Goal: Check status: Check status

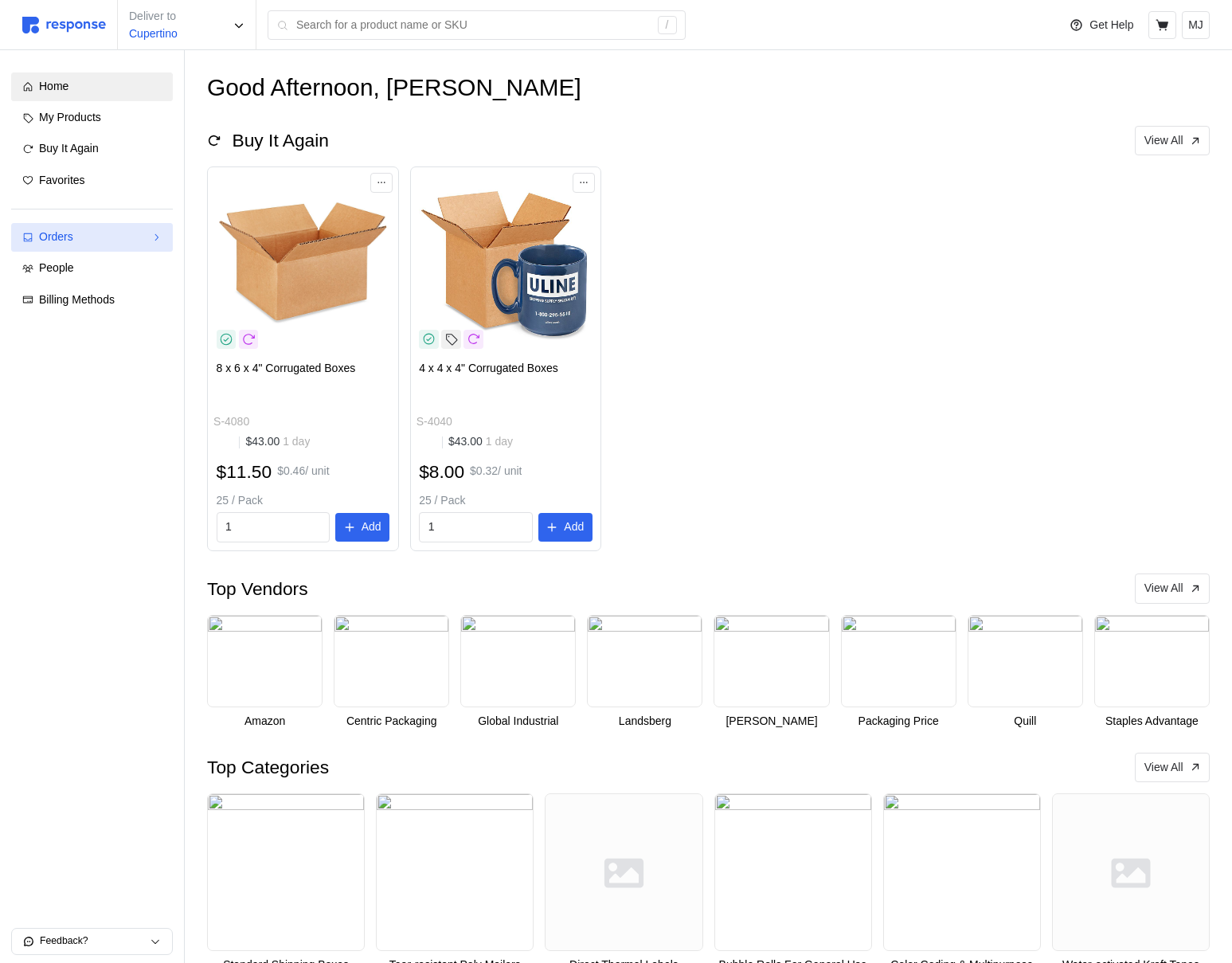
click at [77, 243] on div "Orders" at bounding box center [92, 237] width 106 height 17
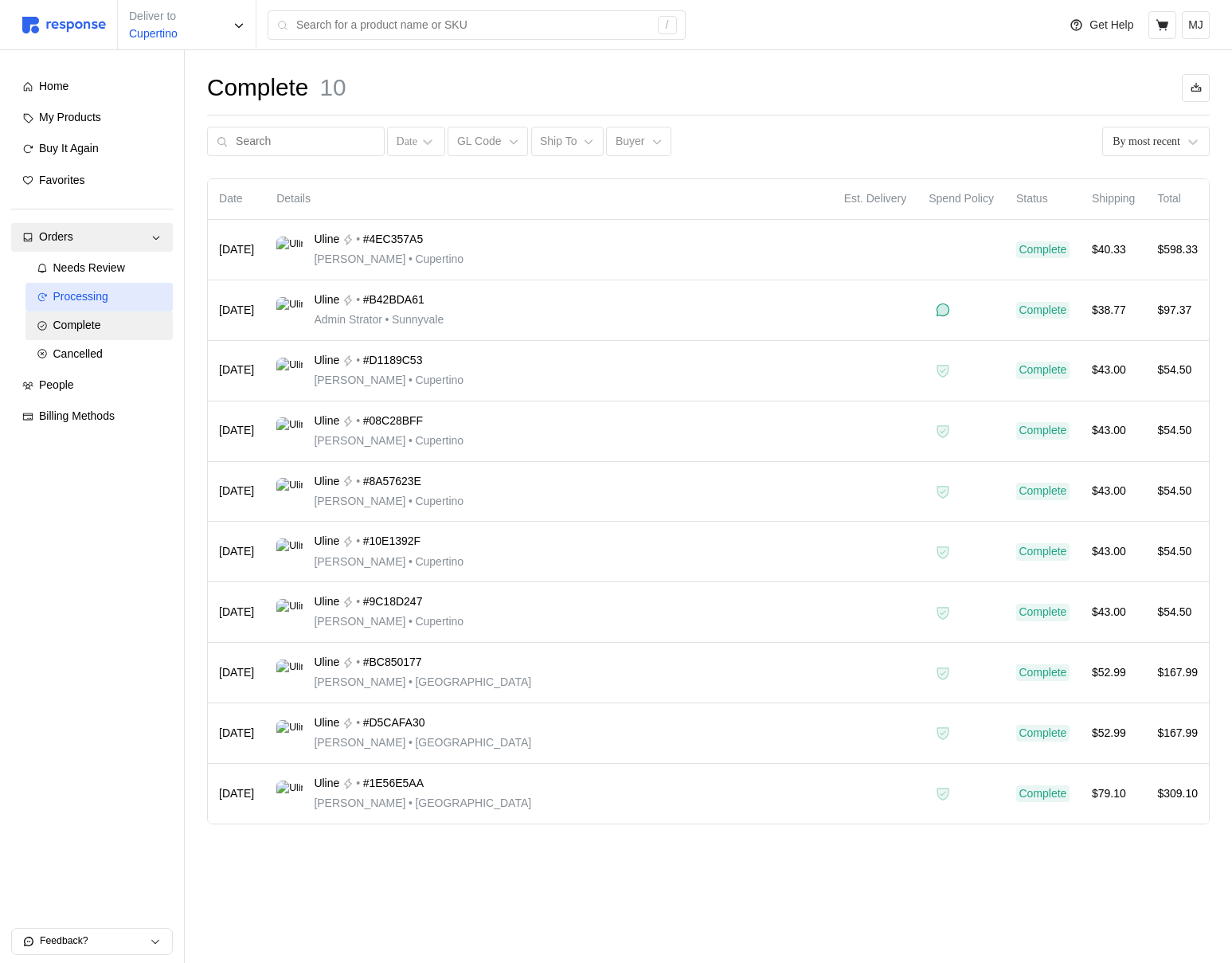
click at [101, 303] on div "Processing" at bounding box center [107, 296] width 109 height 17
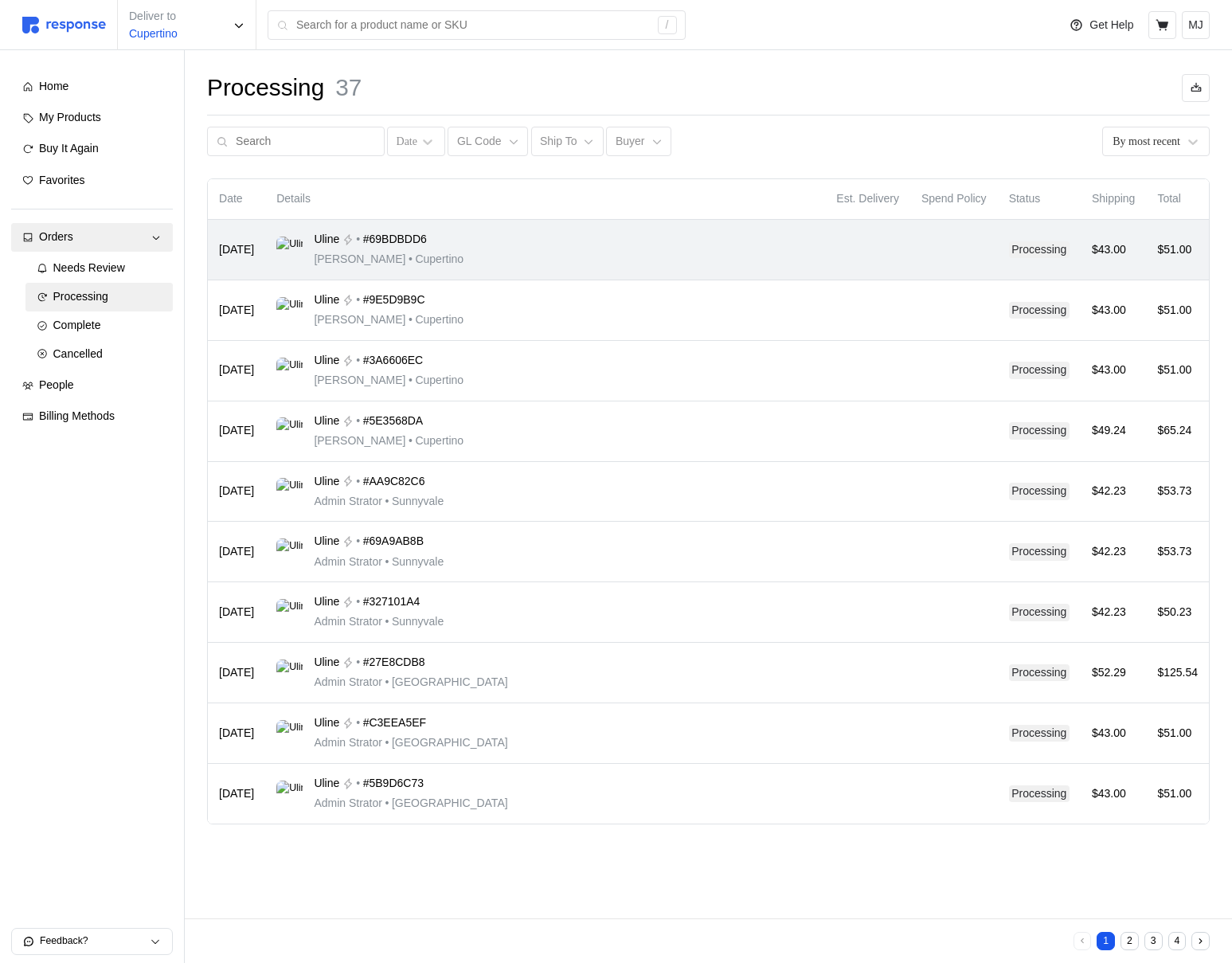
click at [645, 250] on div "Uline • #69BDBDD6 Michael Jordan • Cupertino" at bounding box center [545, 249] width 537 height 37
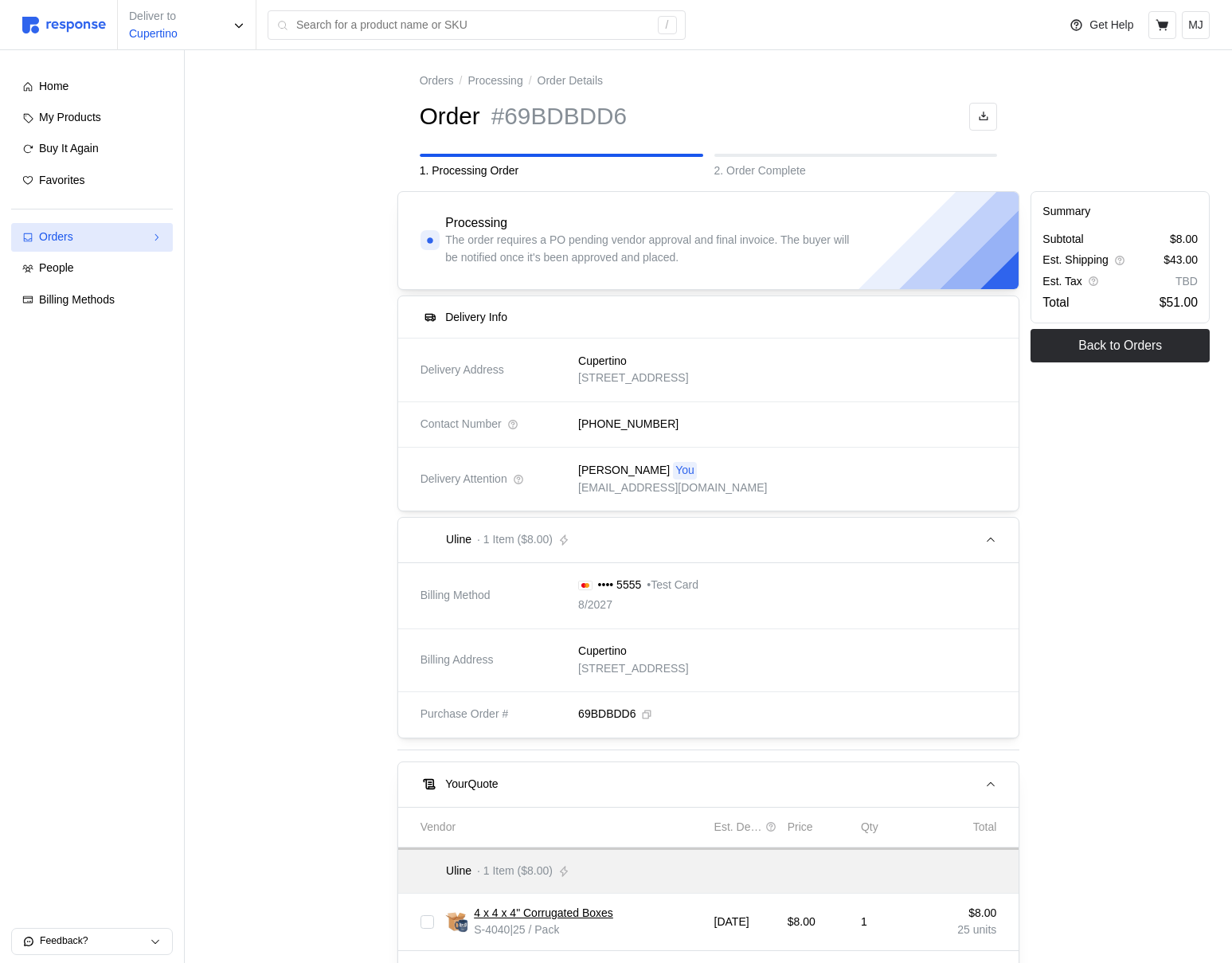
click at [123, 235] on div "Orders" at bounding box center [92, 237] width 106 height 17
click at [108, 326] on div "Complete" at bounding box center [107, 325] width 109 height 17
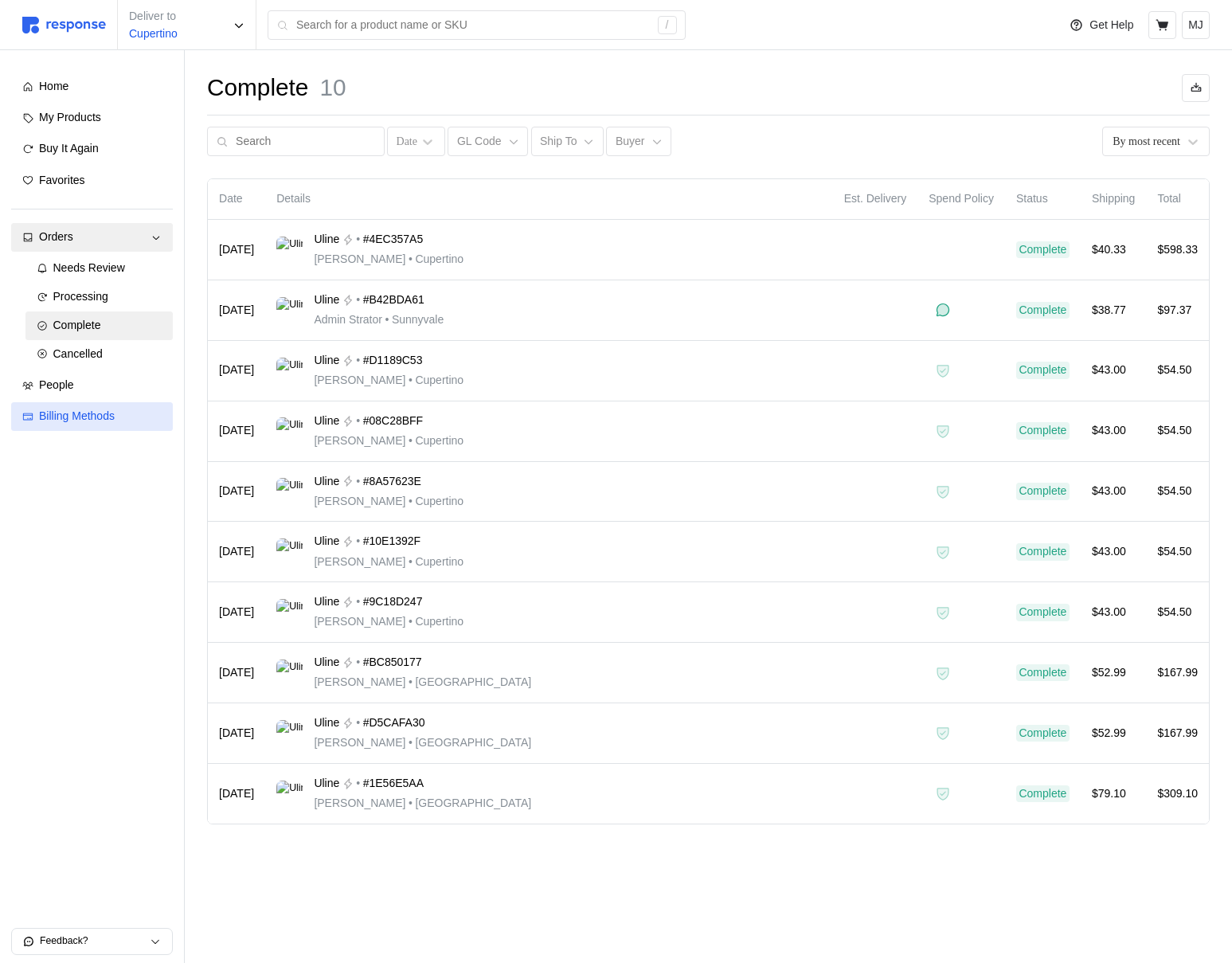
click at [100, 409] on span "Billing Methods" at bounding box center [77, 416] width 76 height 13
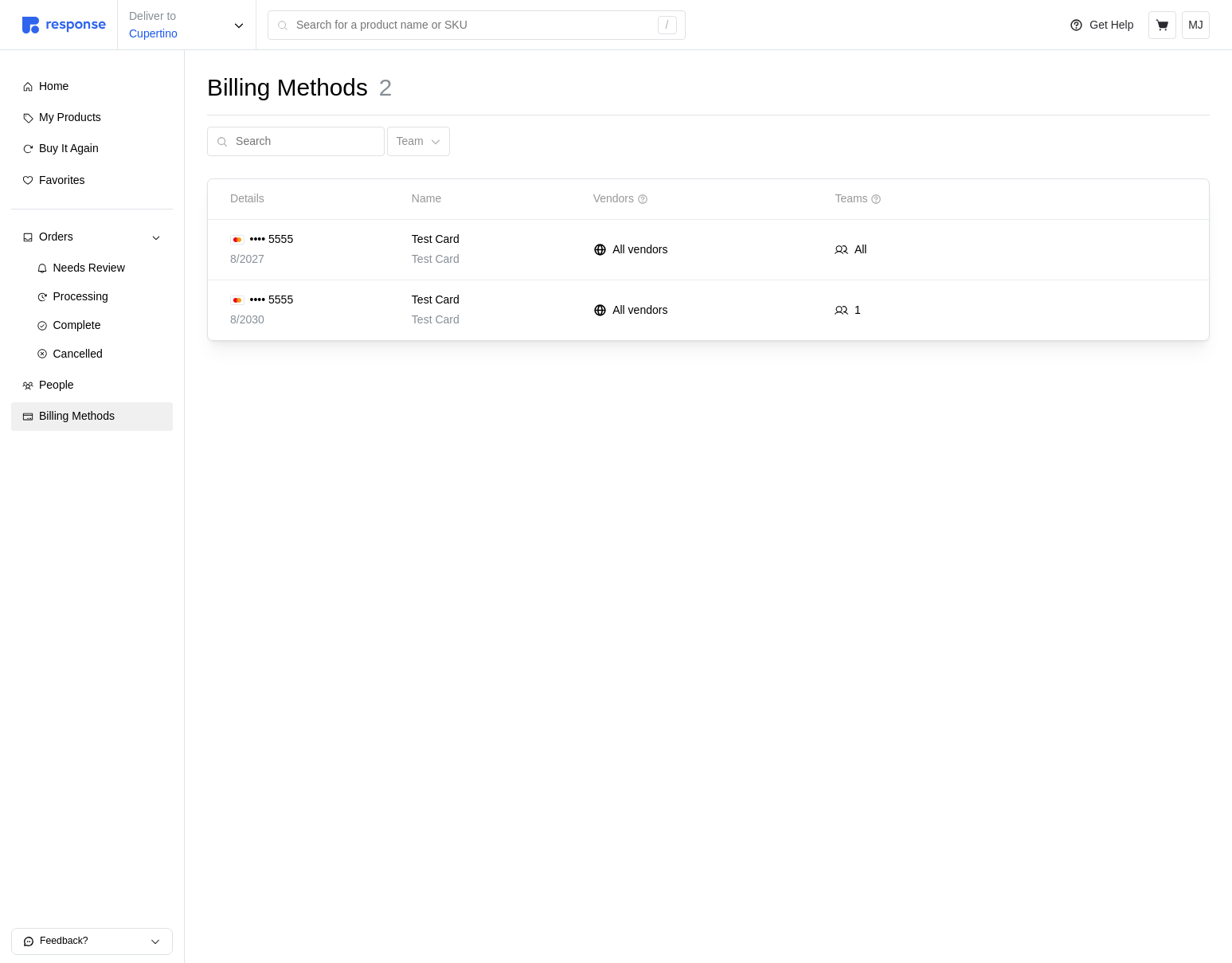
click at [83, 23] on img at bounding box center [64, 25] width 84 height 16
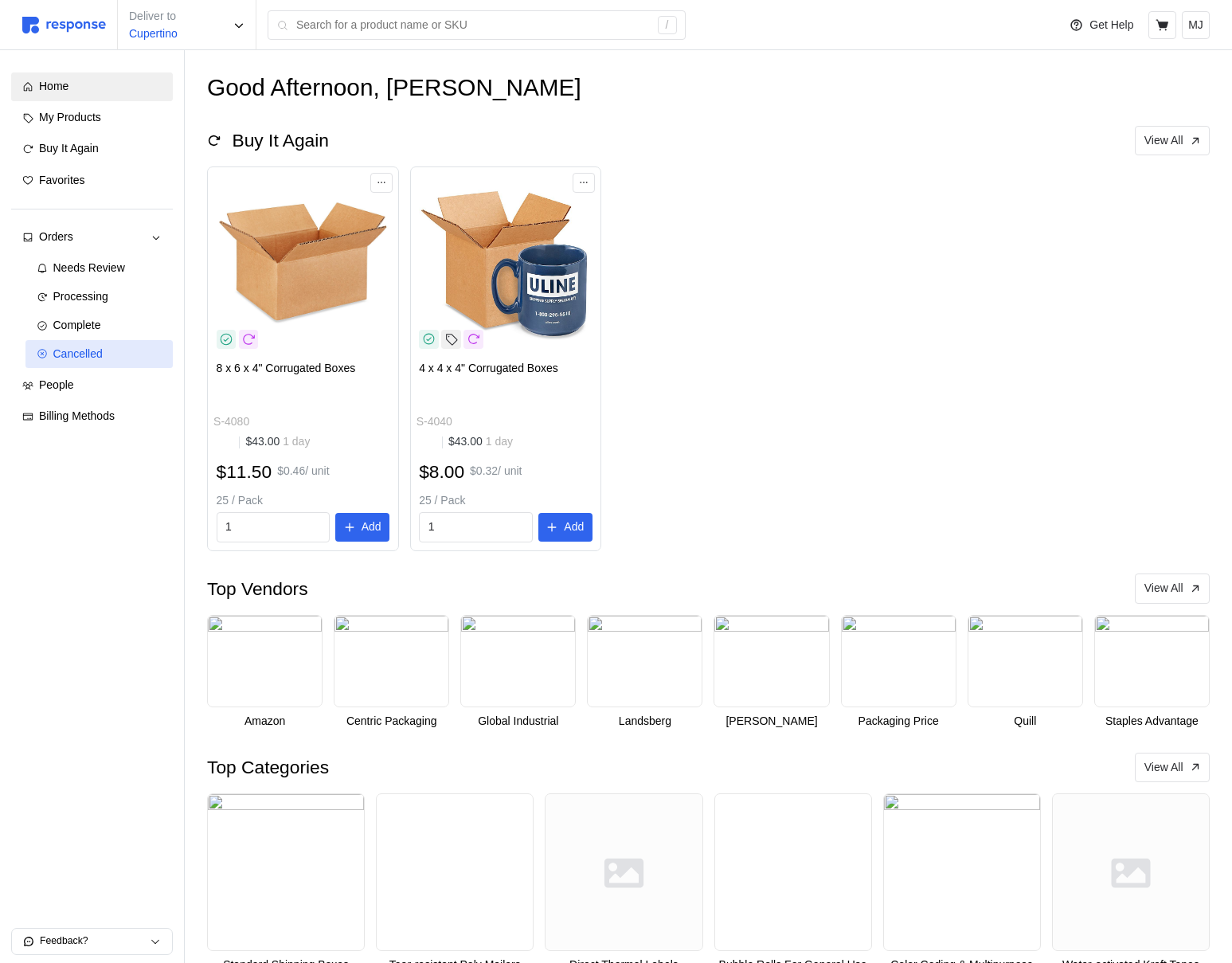
scroll to position [51, 0]
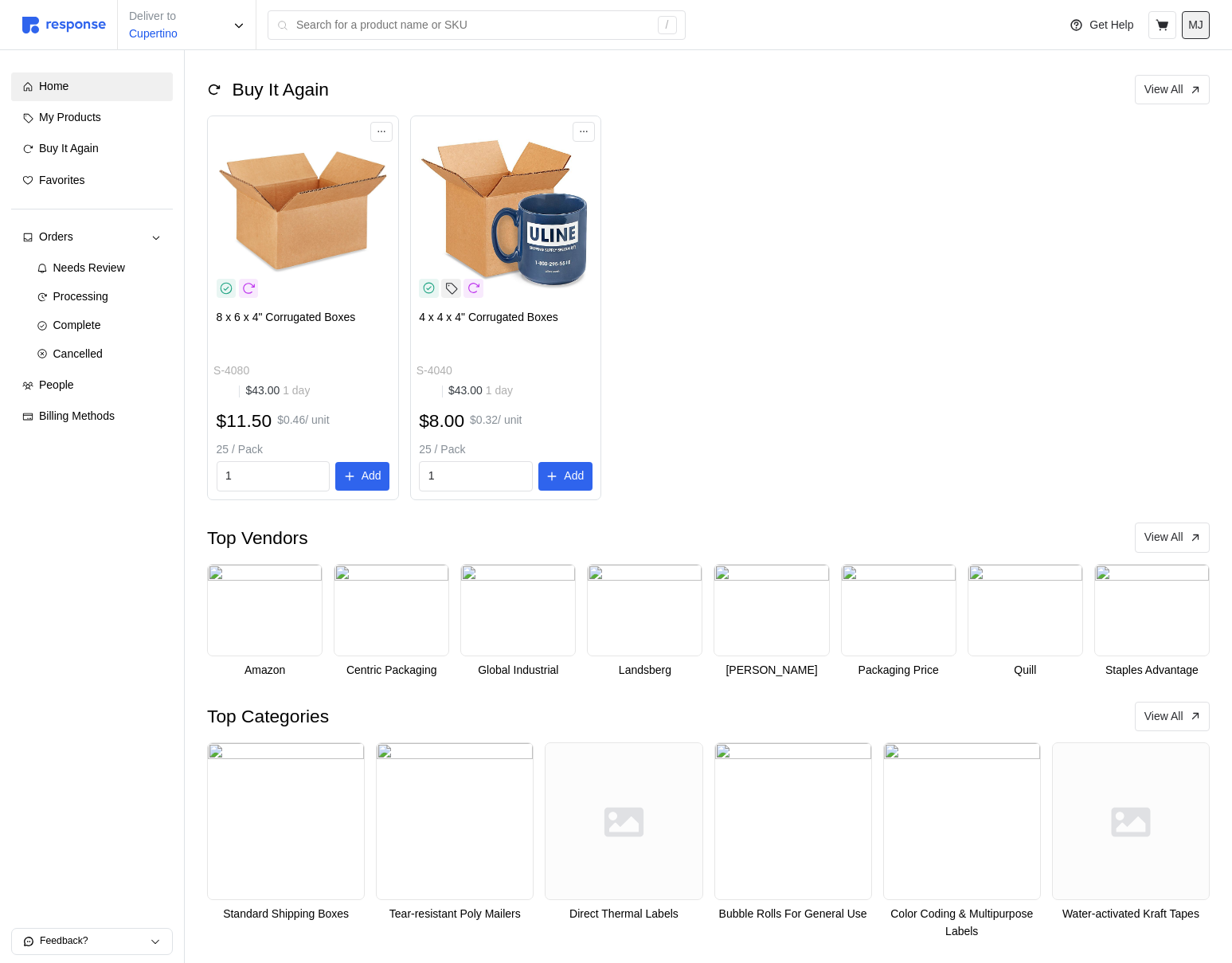
click at [1192, 21] on p "MJ" at bounding box center [1195, 25] width 16 height 17
click at [1142, 86] on p "Logout" at bounding box center [1148, 91] width 102 height 17
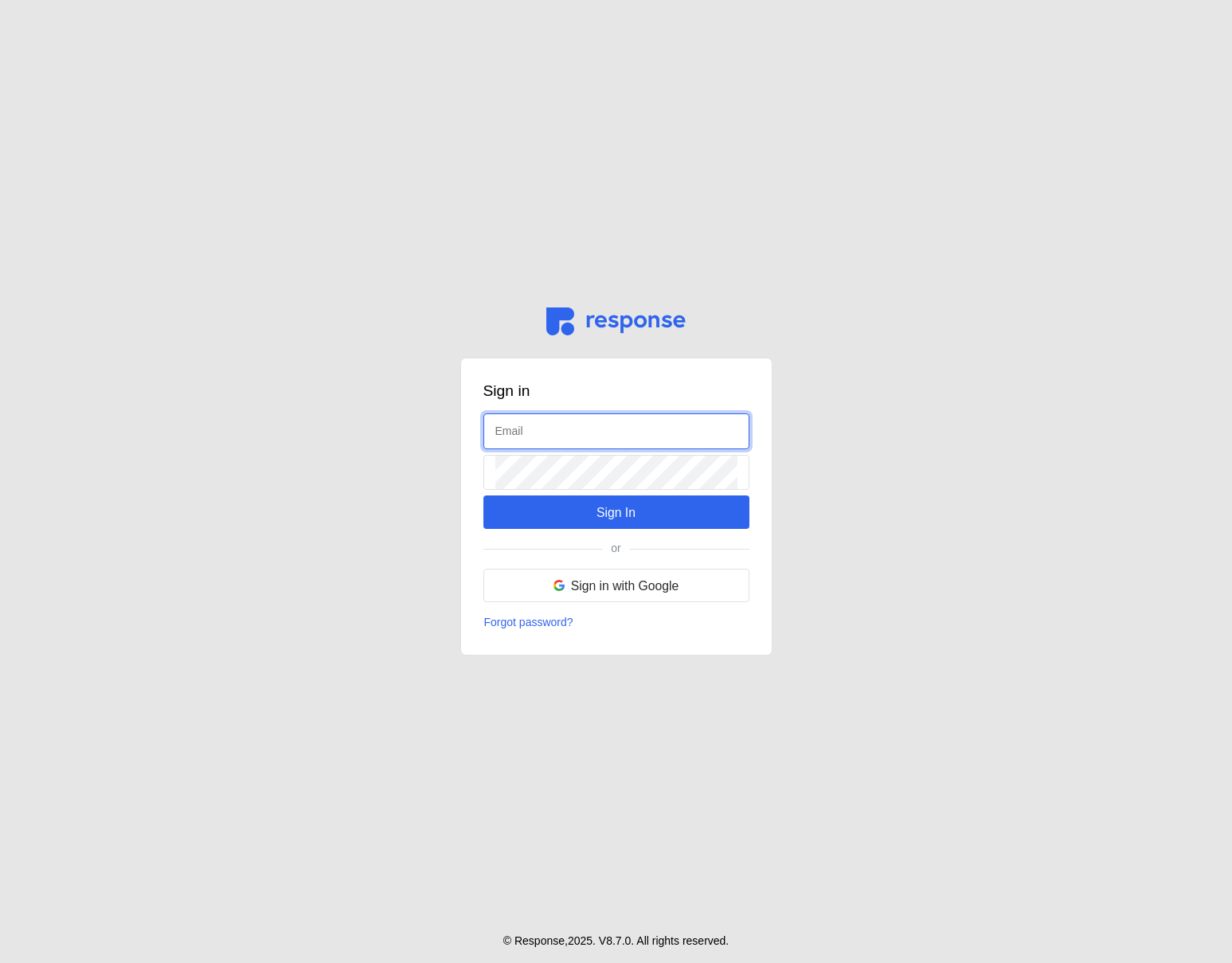
type input "admin@tryresponse.com"
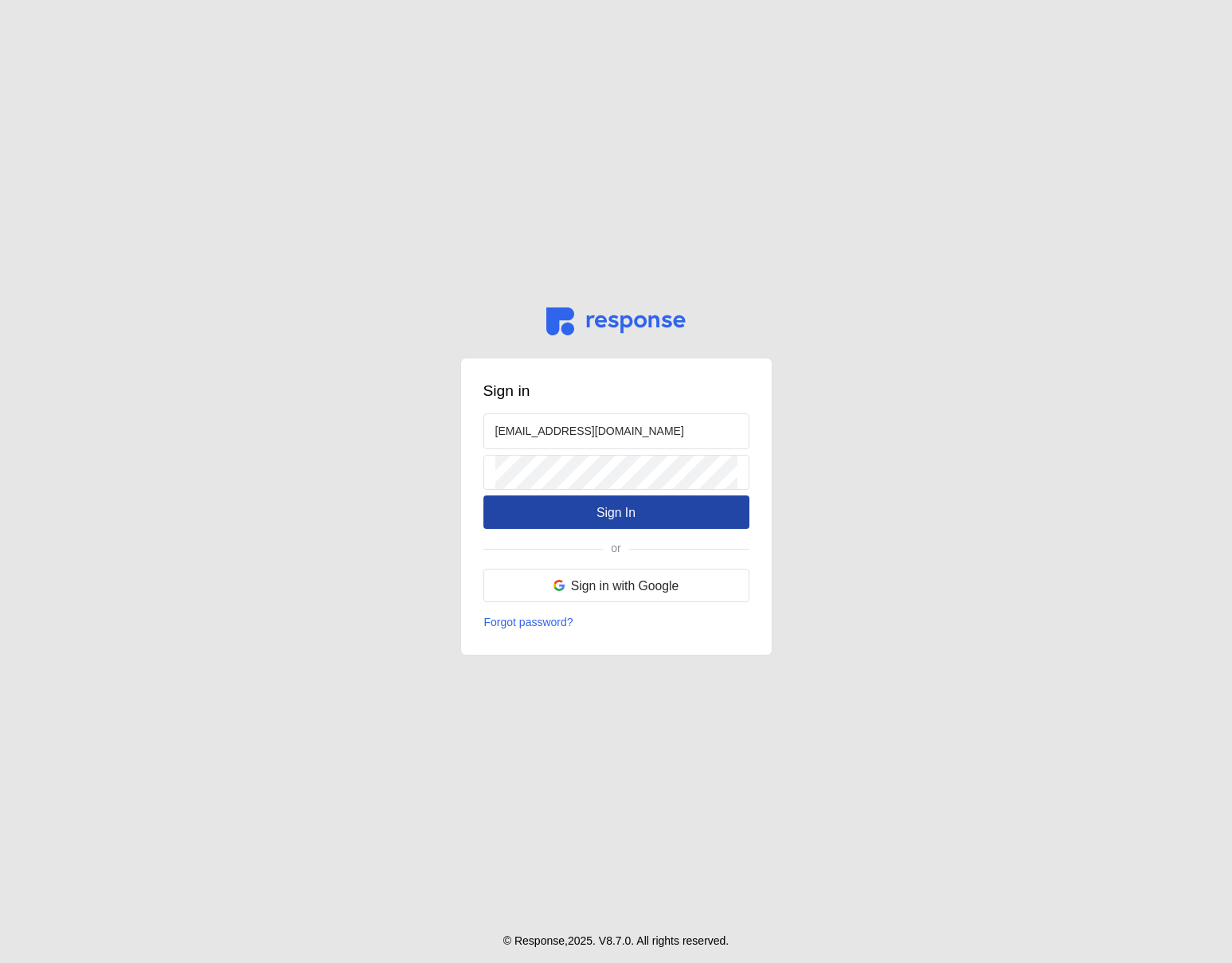
click at [609, 514] on p "Sign In" at bounding box center [616, 513] width 39 height 20
